Goal: Navigation & Orientation: Go to known website

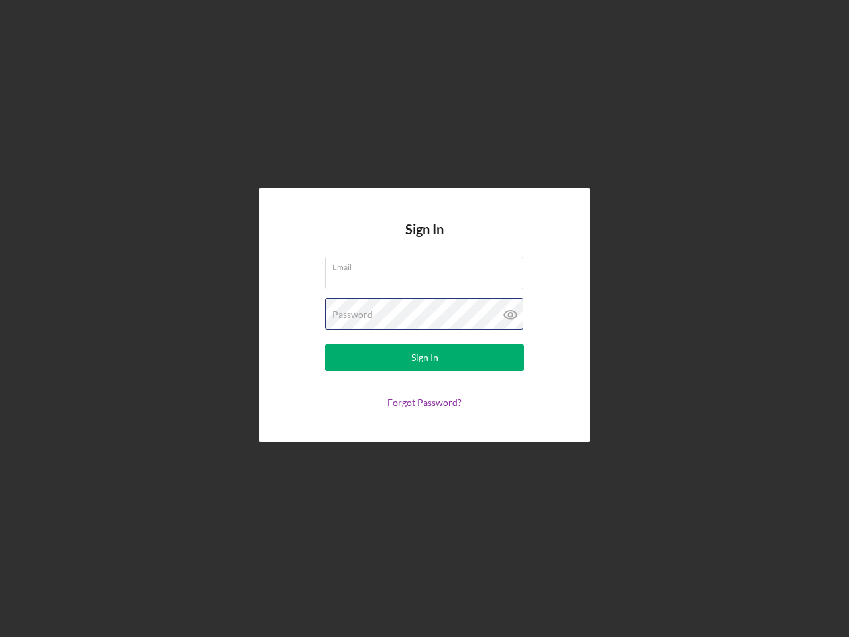
click at [425, 318] on div "Password" at bounding box center [424, 314] width 199 height 33
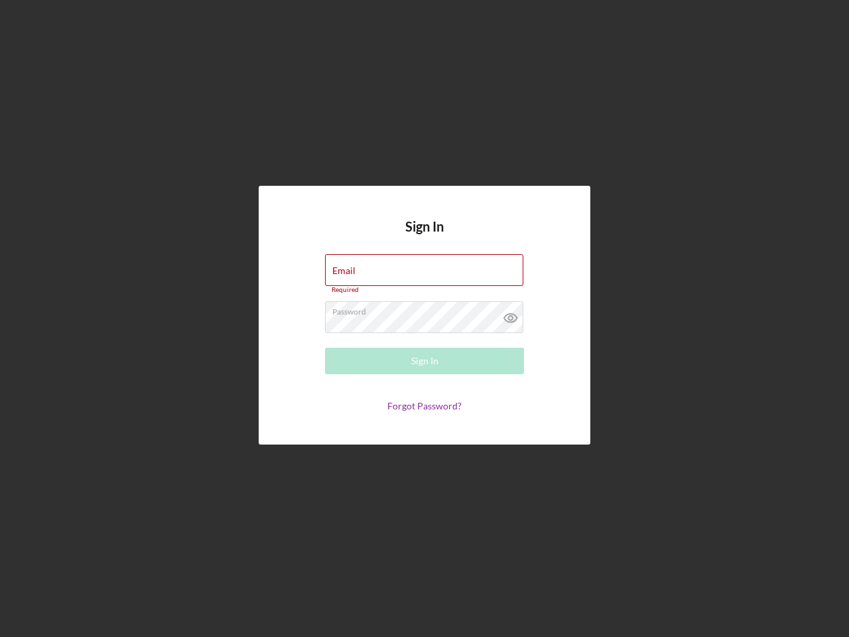
click at [511, 314] on icon at bounding box center [510, 317] width 33 height 33
